Goal: Task Accomplishment & Management: Use online tool/utility

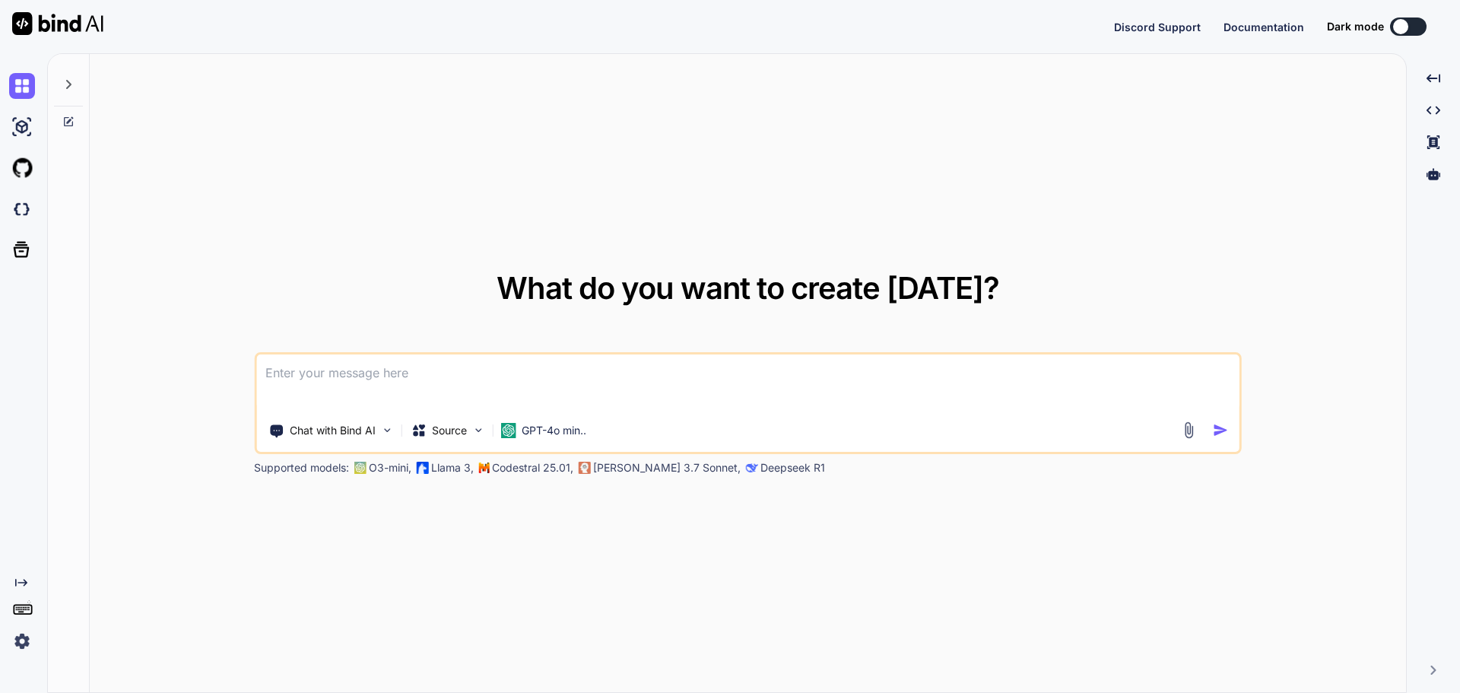
type textarea "x"
click at [1381, 29] on button "Sign in" at bounding box center [1394, 26] width 82 height 30
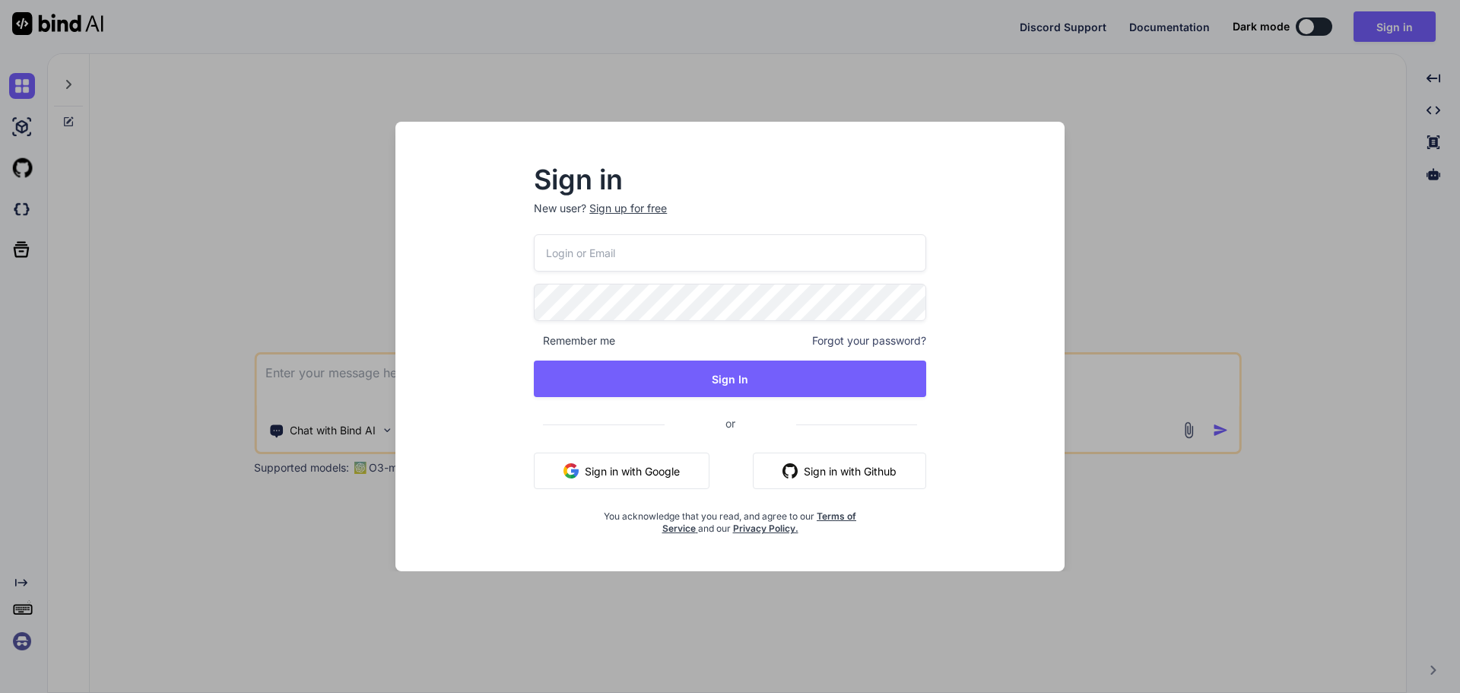
type input "[EMAIL_ADDRESS][DOMAIN_NAME]"
click at [534, 360] on button "Sign In" at bounding box center [730, 378] width 392 height 36
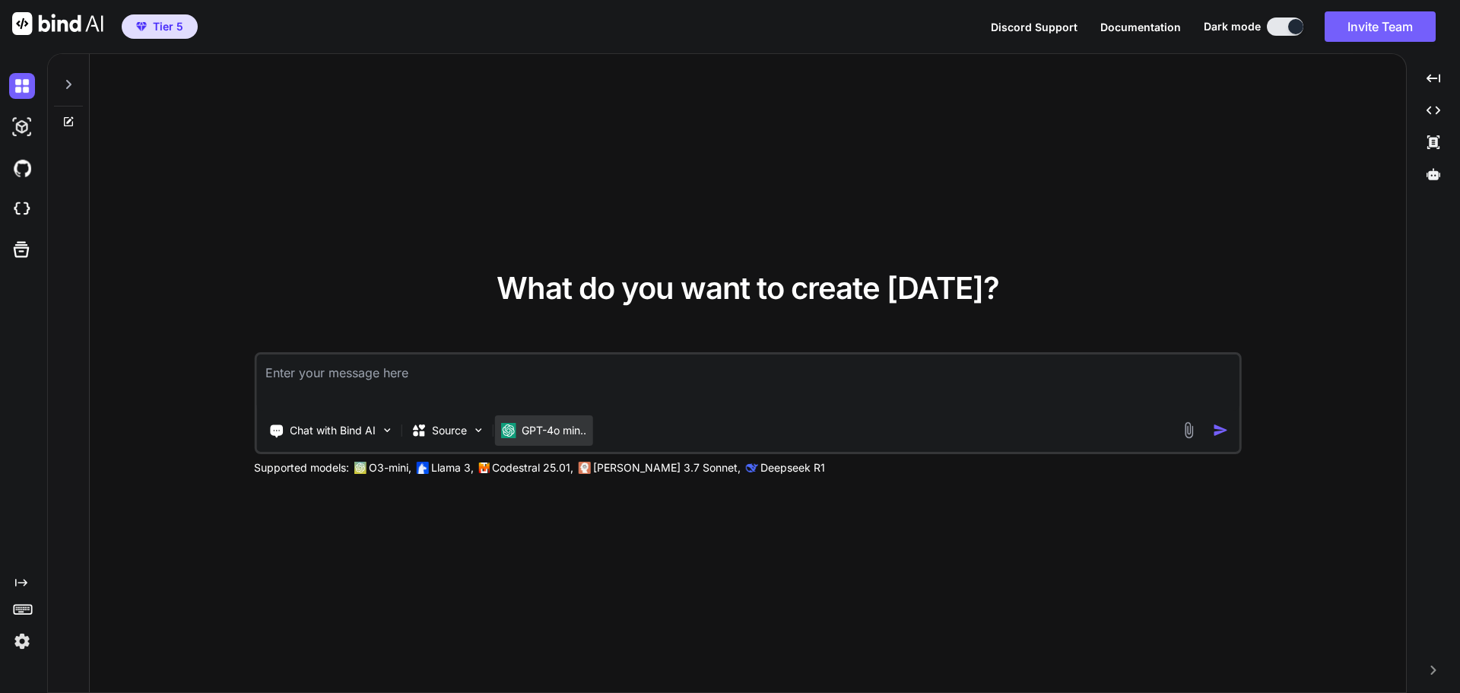
click at [566, 426] on p "GPT-4o min.." at bounding box center [554, 430] width 65 height 15
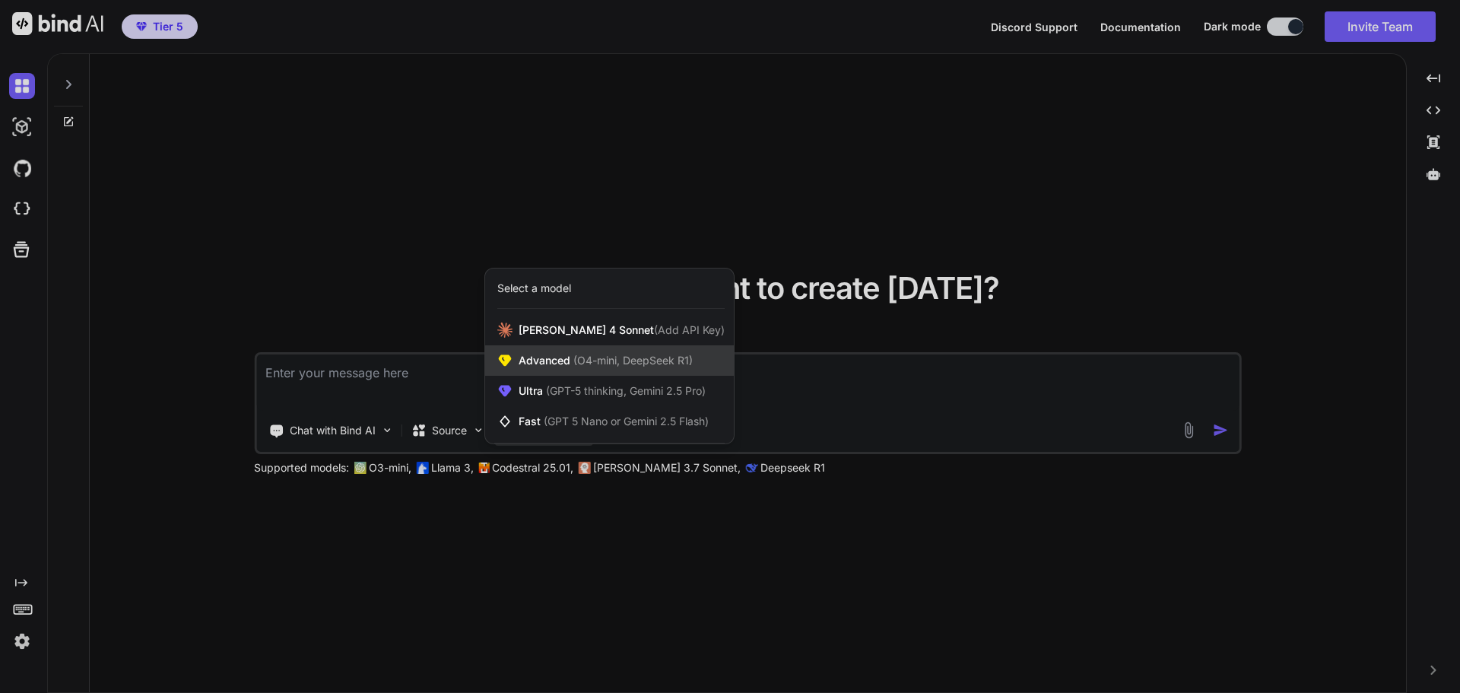
click at [566, 360] on span "Advanced (O4-mini, DeepSeek R1)" at bounding box center [606, 360] width 174 height 15
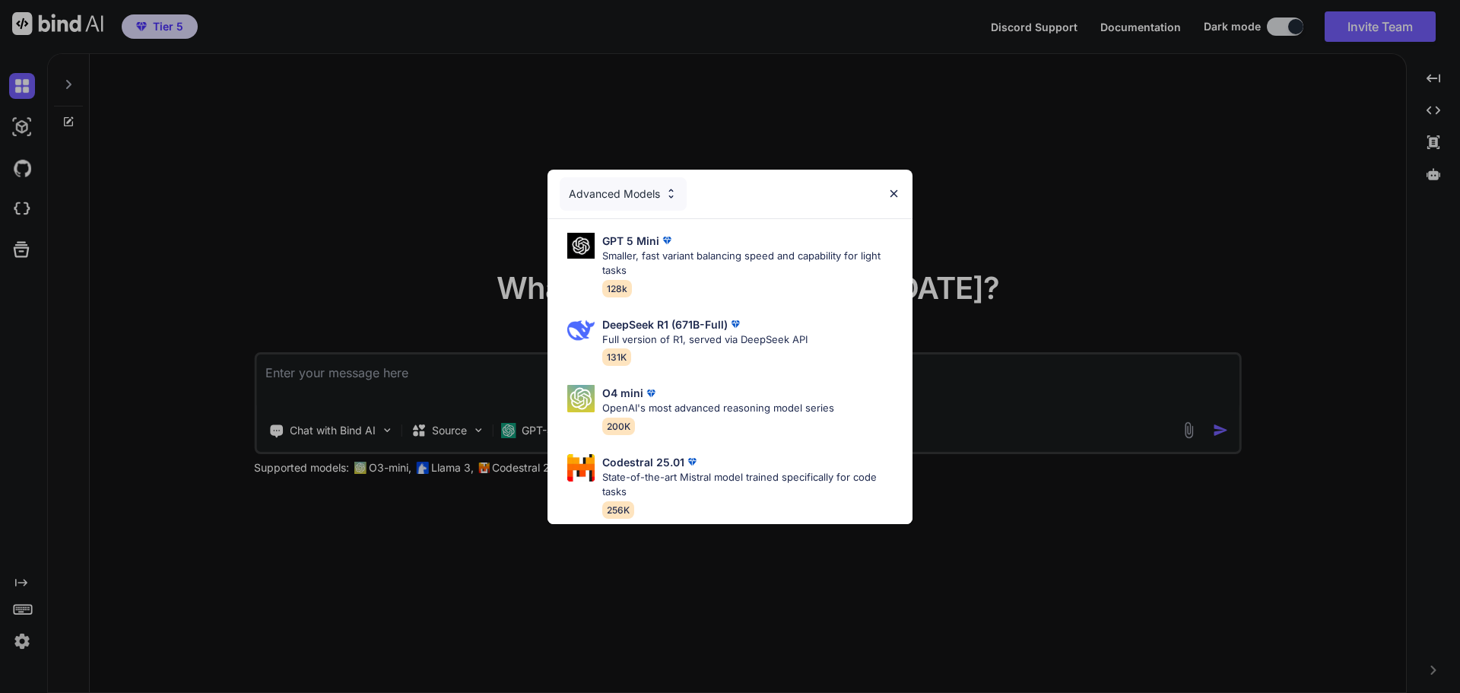
click at [636, 189] on div "Advanced Models" at bounding box center [623, 193] width 127 height 33
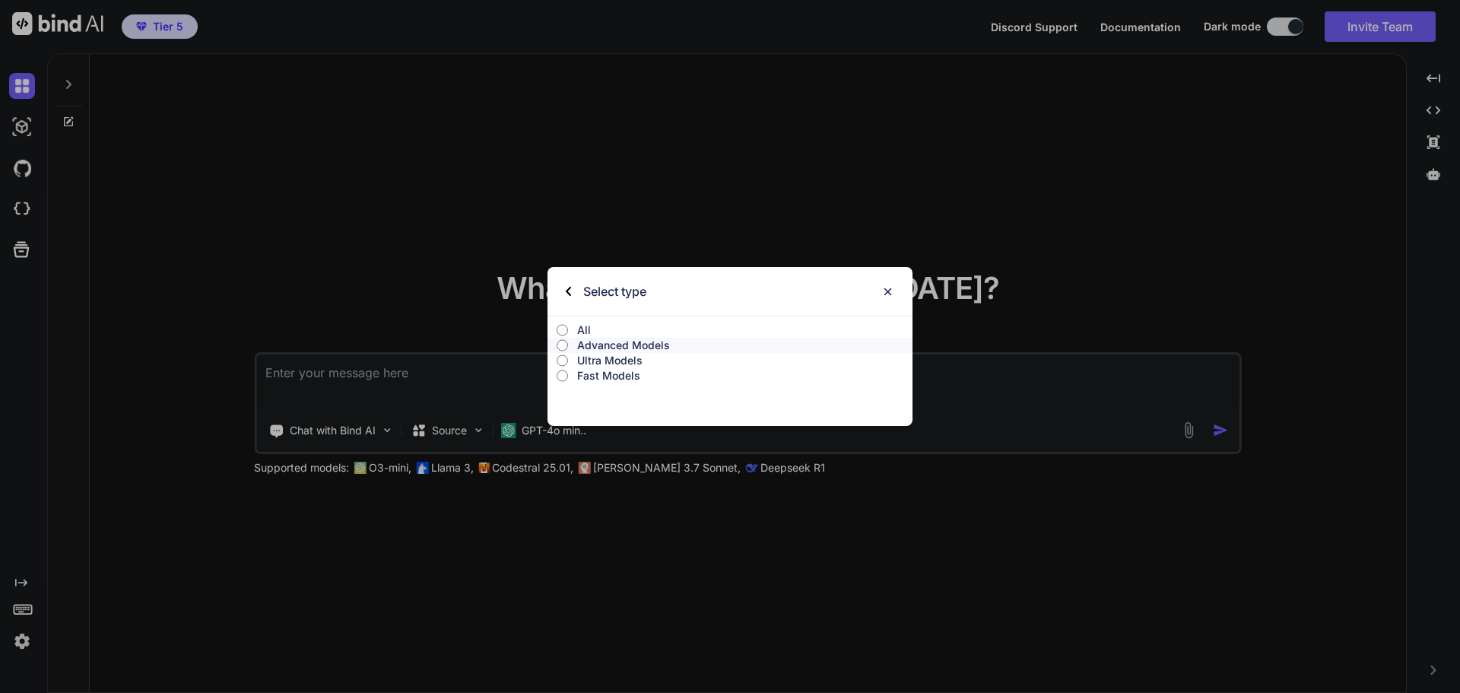
click at [601, 332] on p "All" at bounding box center [744, 329] width 335 height 15
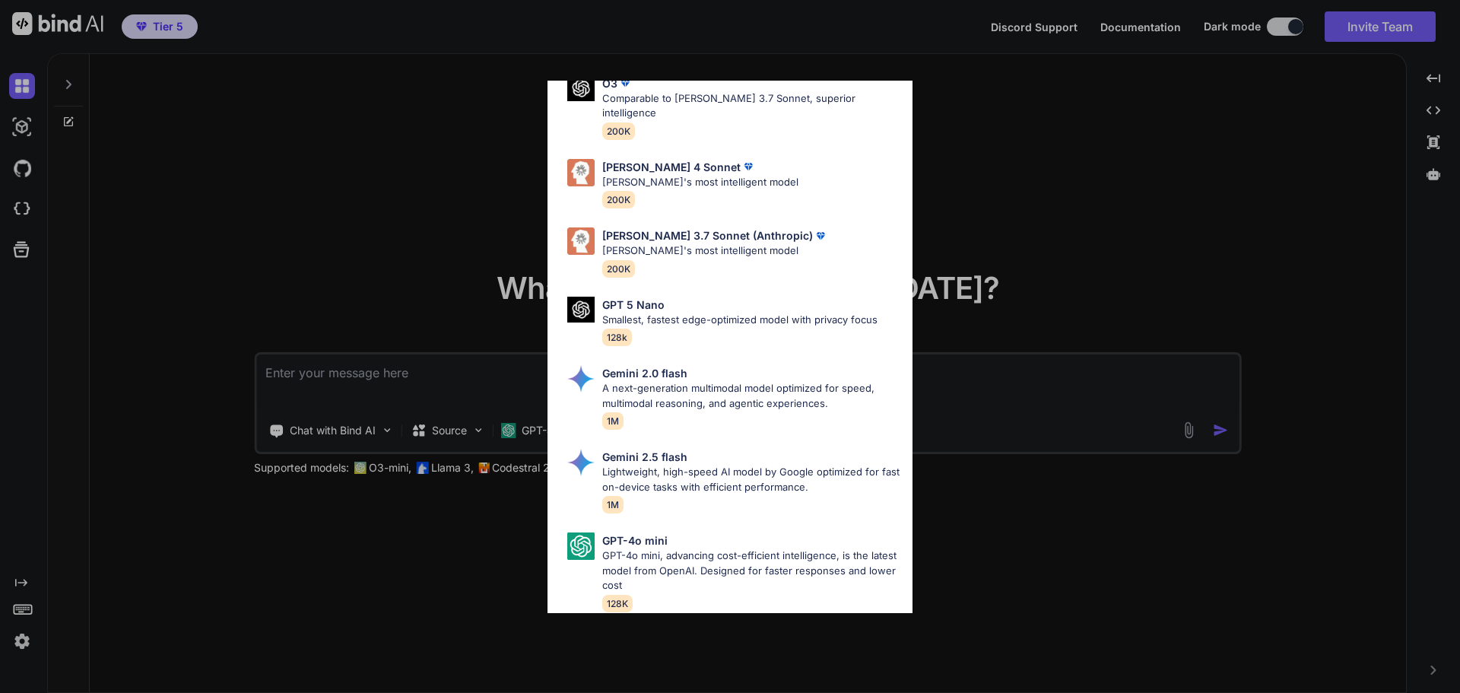
scroll to position [763, 0]
click at [450, 219] on div "All GPT 5 Mini Smaller, fast variant balancing speed and capability for light t…" at bounding box center [730, 346] width 1460 height 693
